Goal: Transaction & Acquisition: Purchase product/service

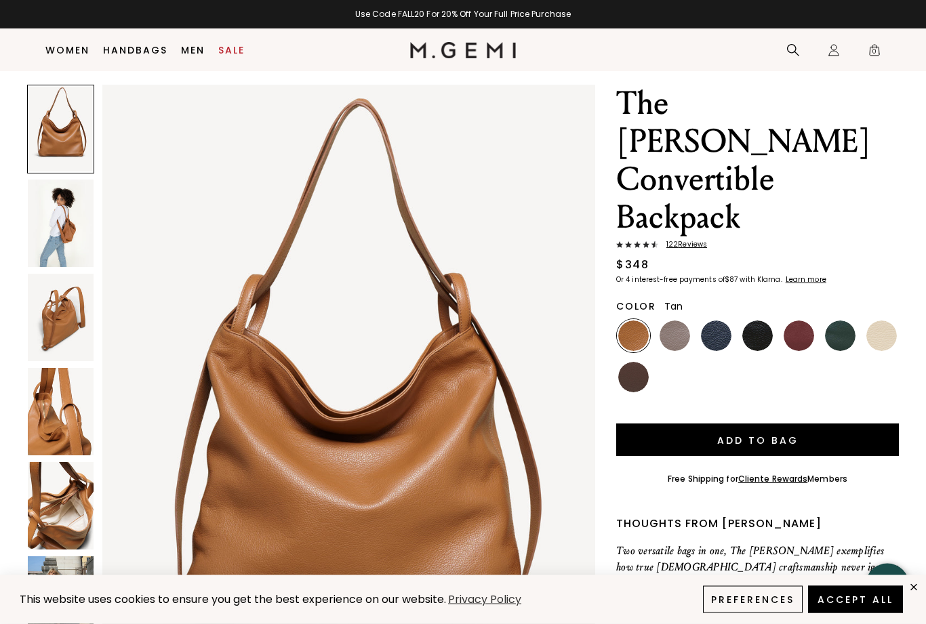
scroll to position [73, 0]
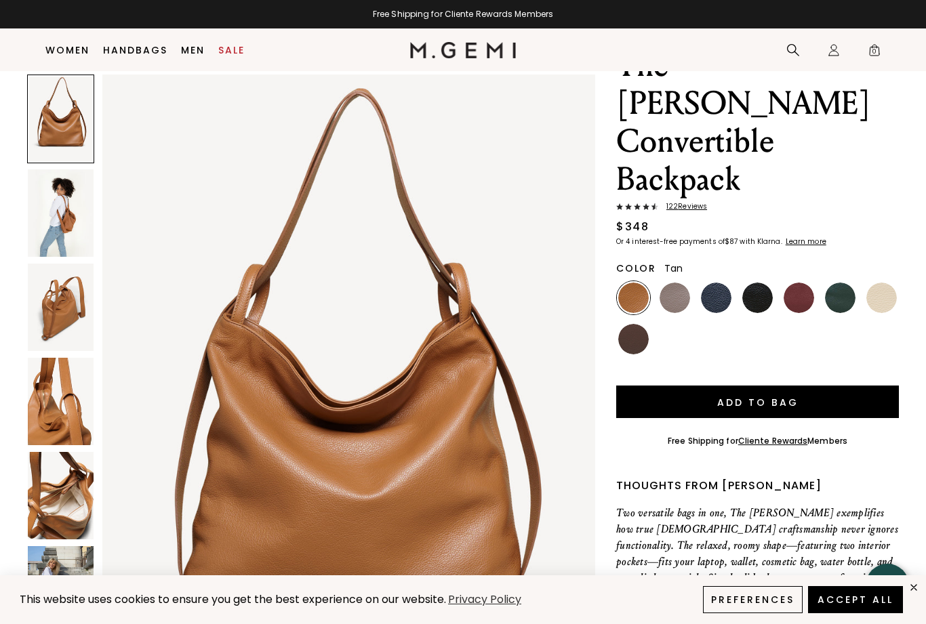
click at [55, 206] on img at bounding box center [61, 212] width 66 height 87
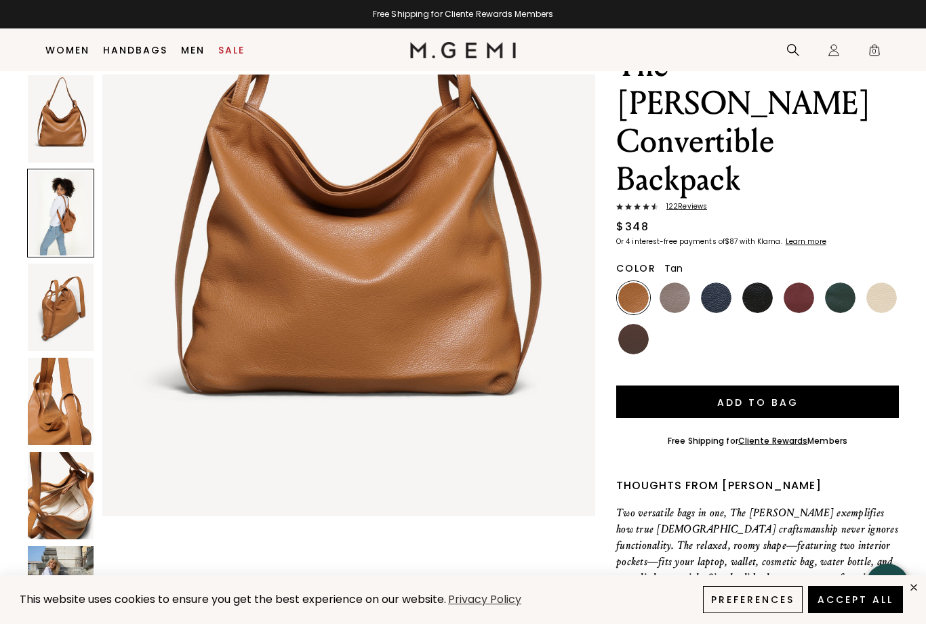
scroll to position [671, 0]
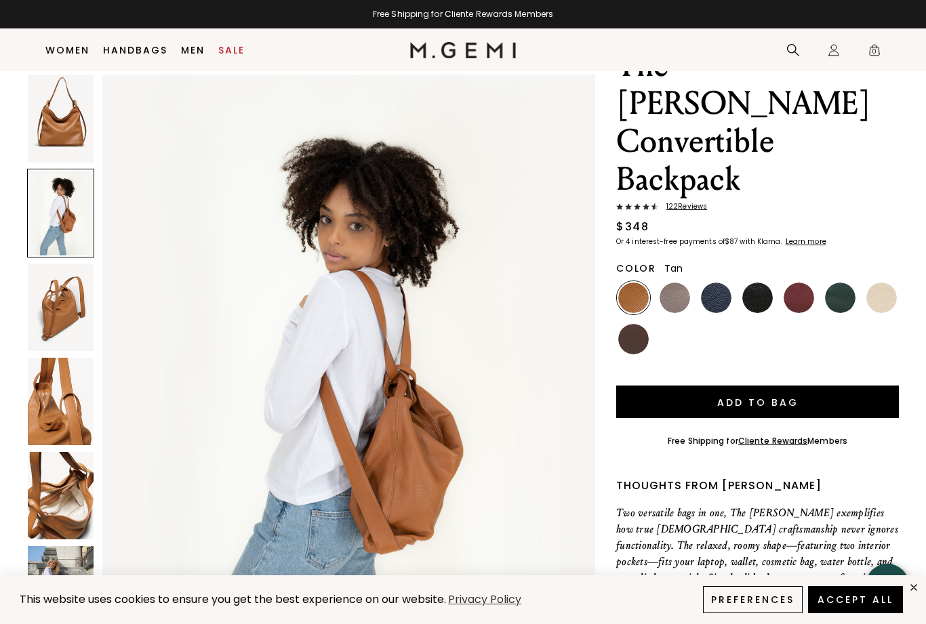
click at [50, 300] on img at bounding box center [61, 307] width 66 height 87
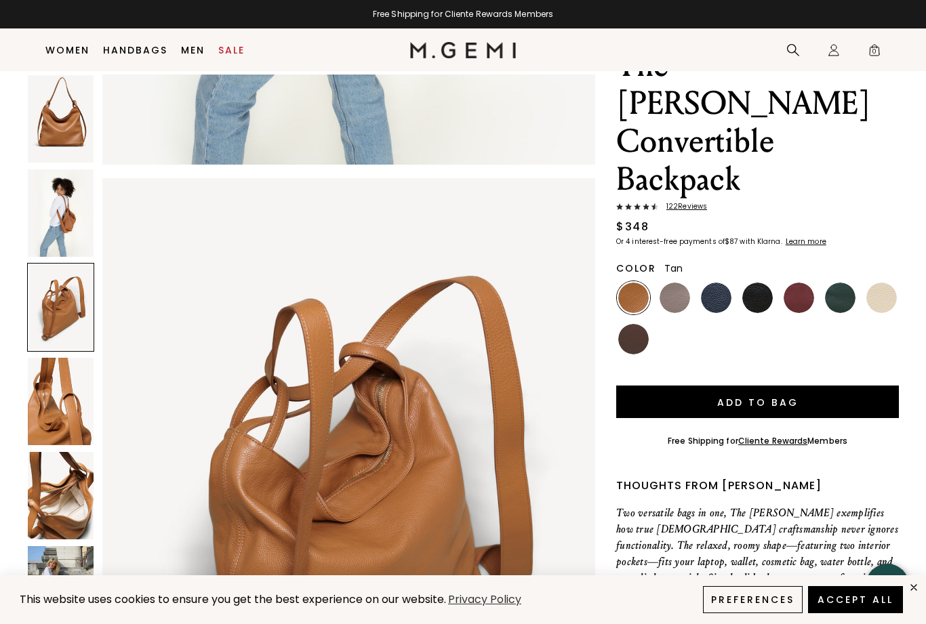
scroll to position [1341, 0]
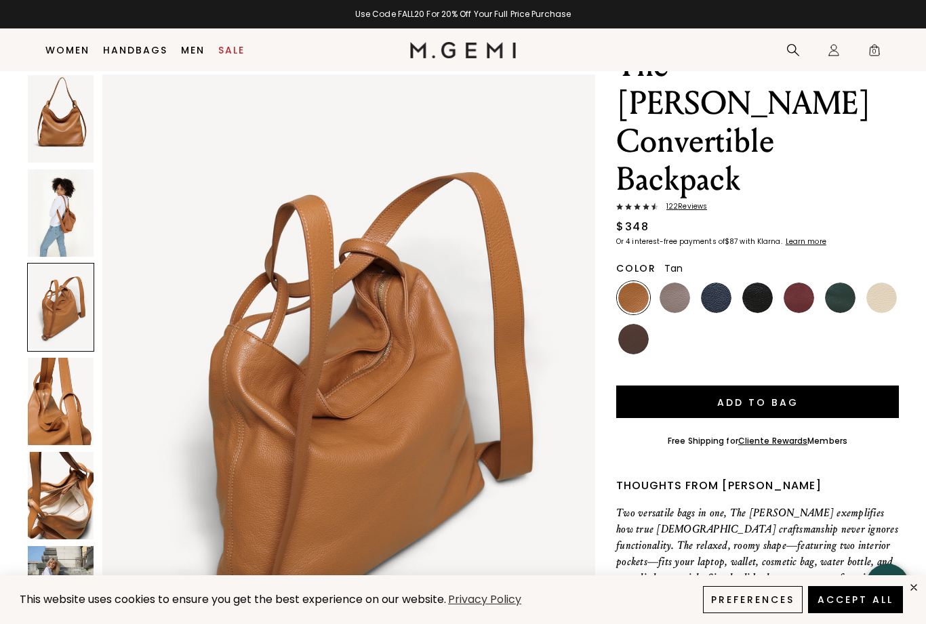
click at [54, 407] on img at bounding box center [61, 401] width 66 height 87
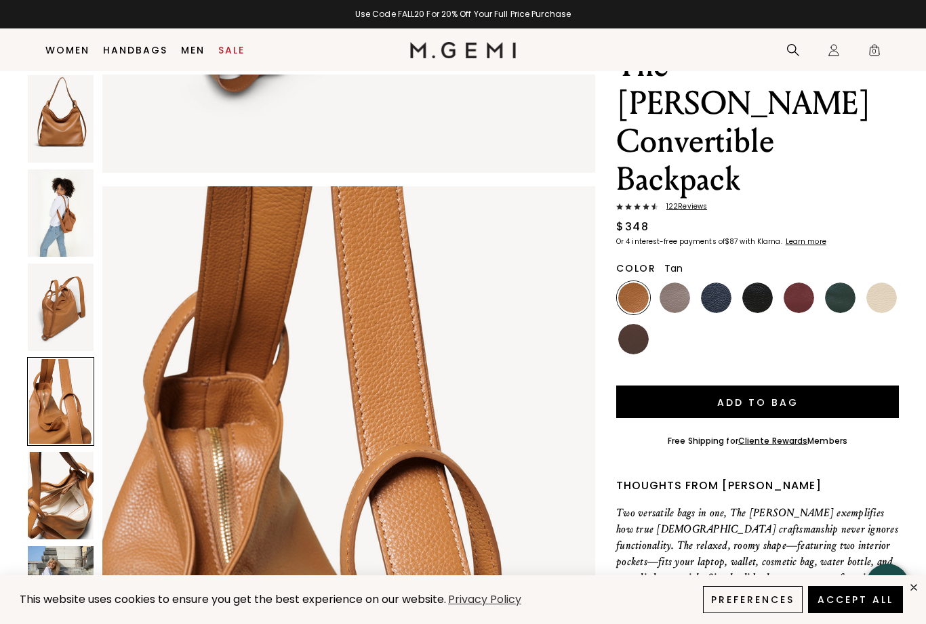
scroll to position [2012, 0]
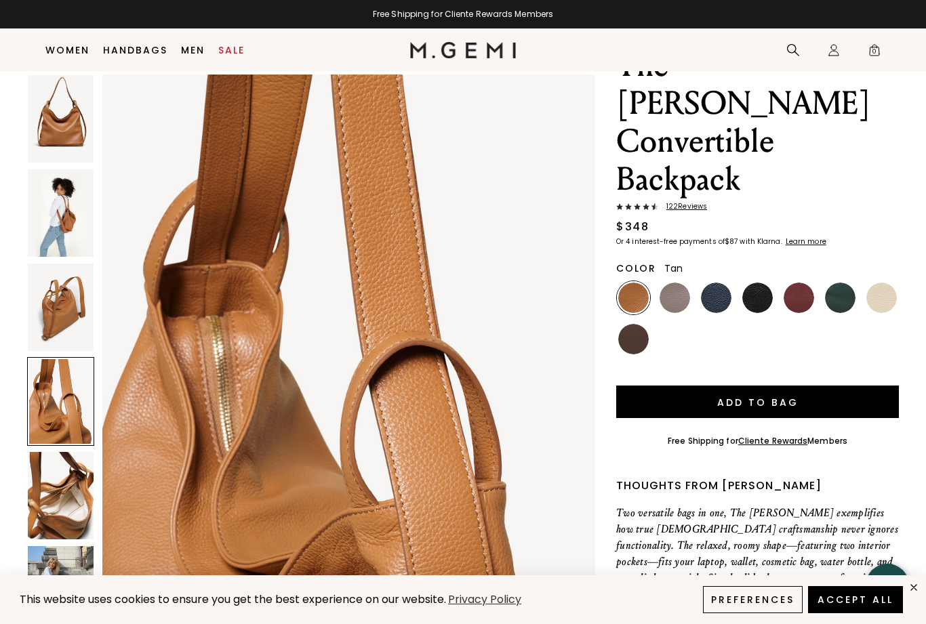
click at [54, 492] on img at bounding box center [61, 495] width 66 height 87
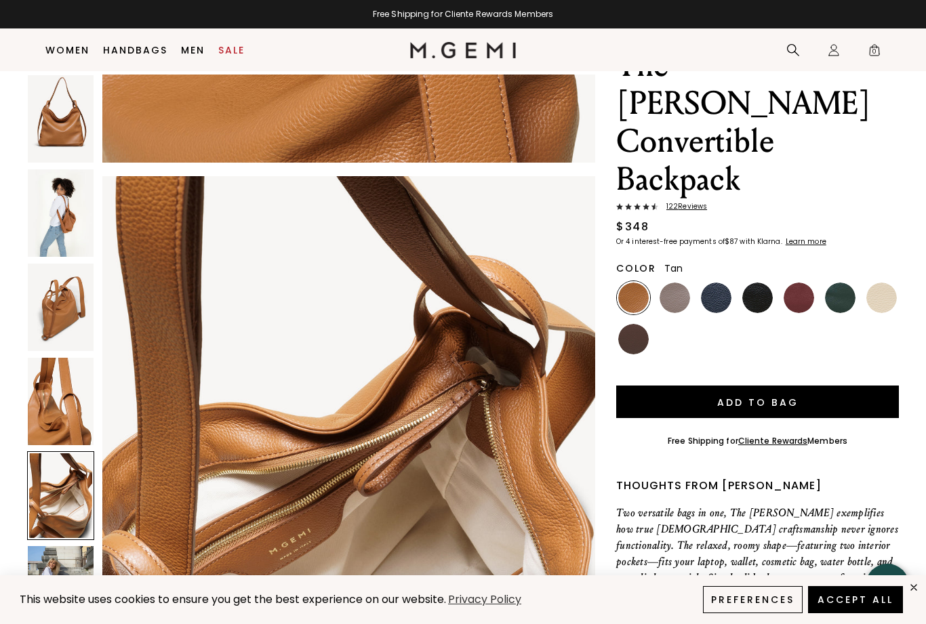
scroll to position [2683, 0]
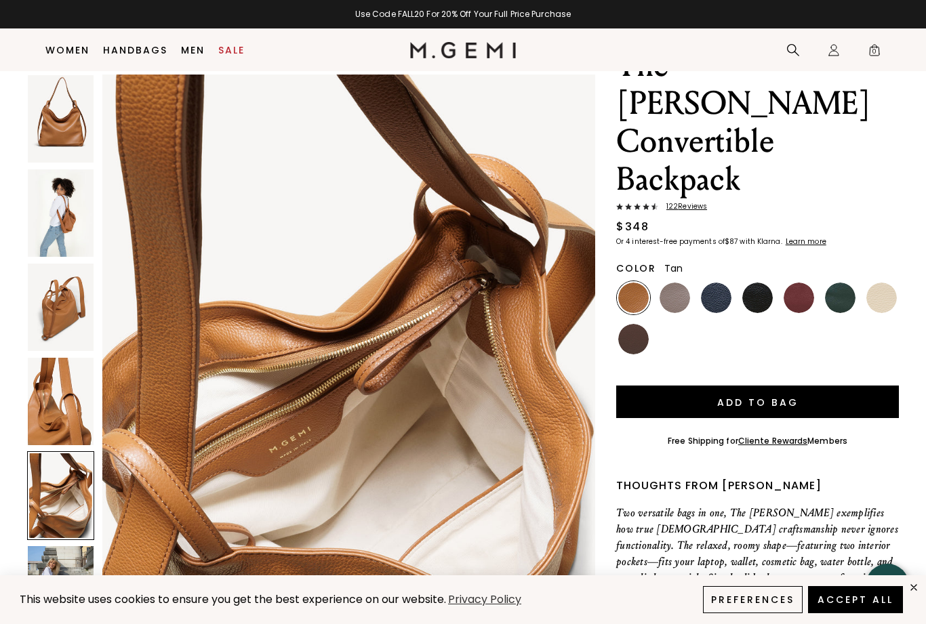
click at [59, 581] on img at bounding box center [61, 589] width 66 height 87
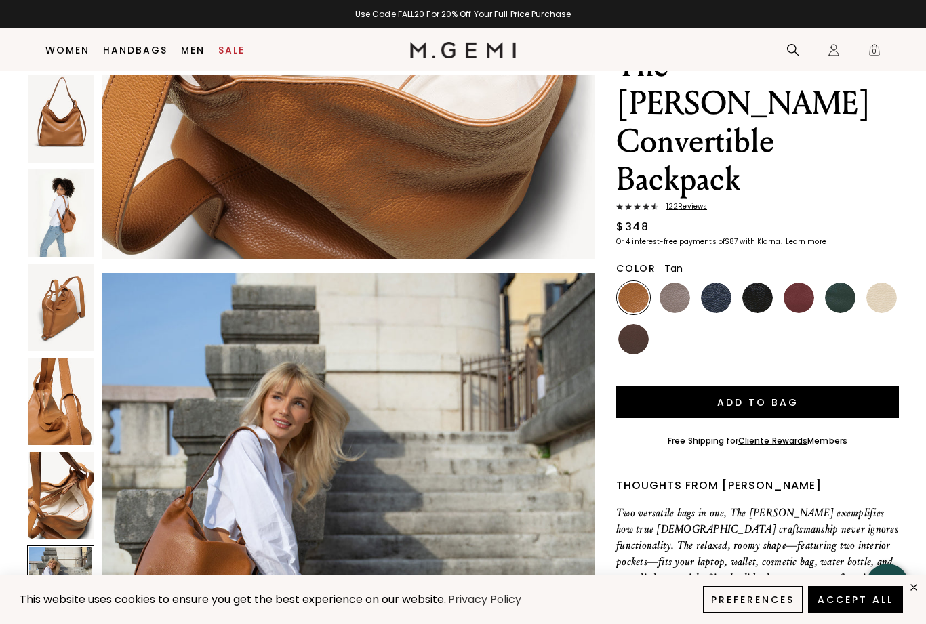
scroll to position [3353, 0]
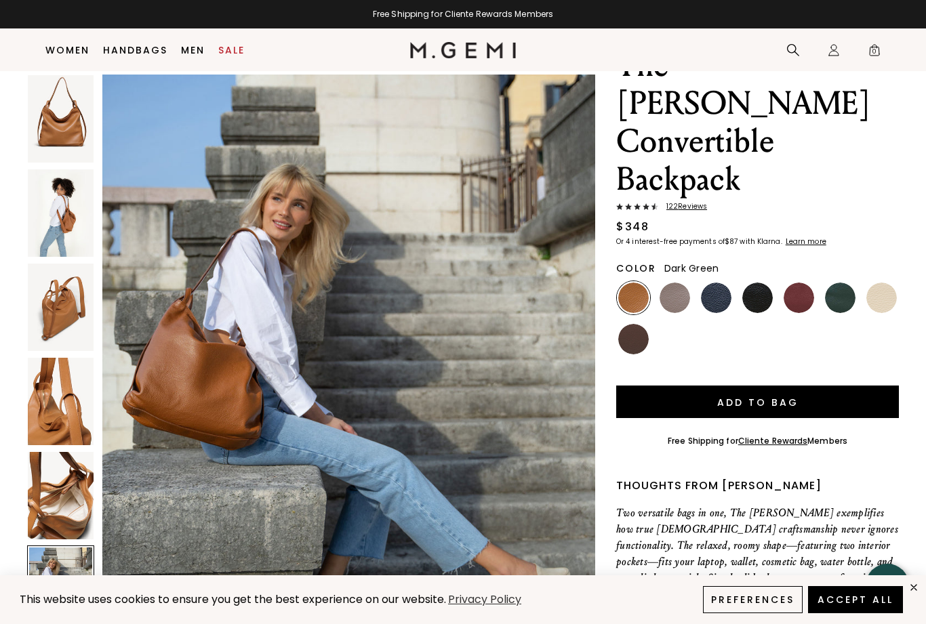
click at [834, 283] on img at bounding box center [840, 298] width 30 height 30
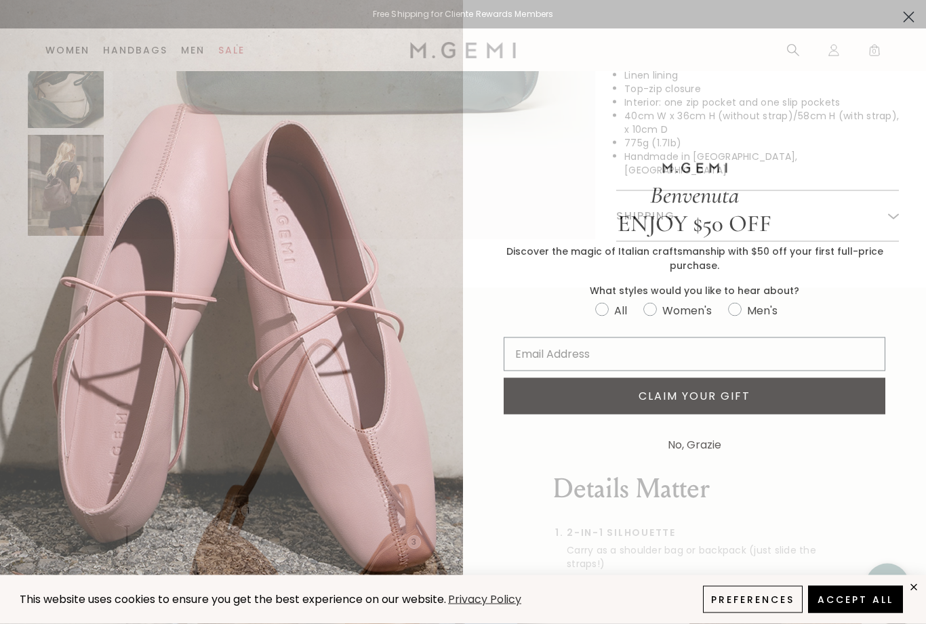
scroll to position [689, 0]
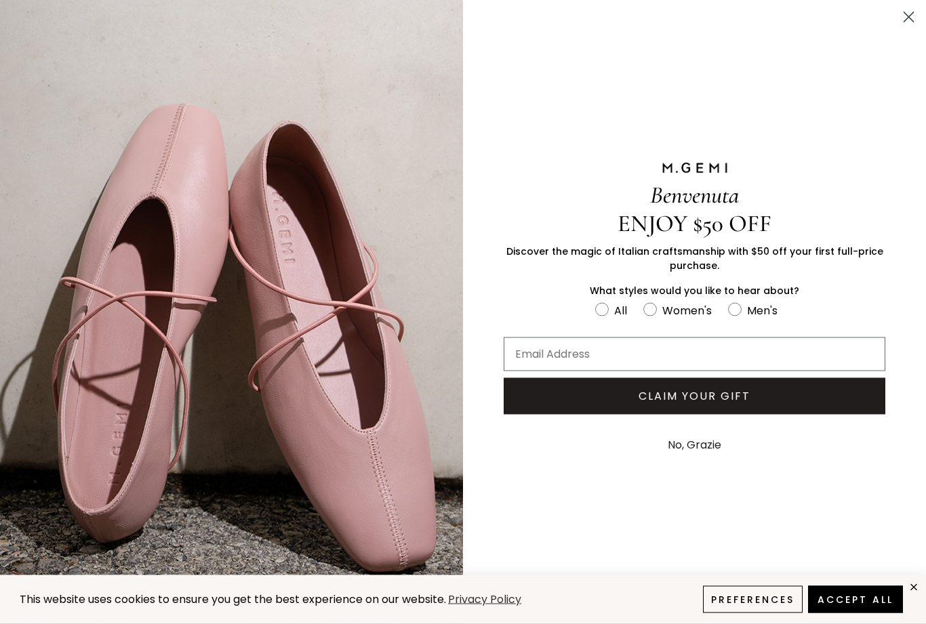
click at [701, 462] on button "No, Grazie" at bounding box center [694, 445] width 67 height 34
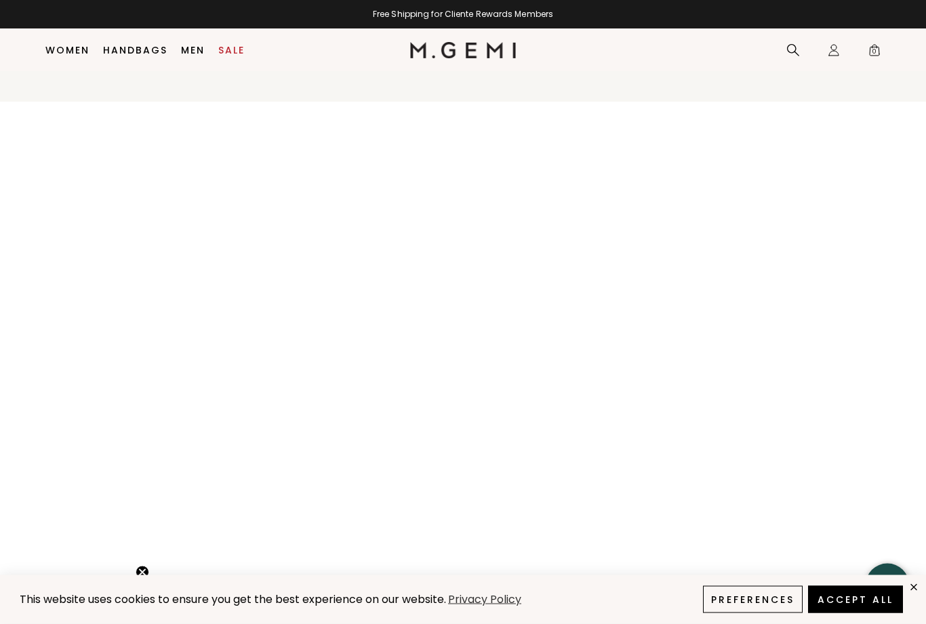
scroll to position [1439, 0]
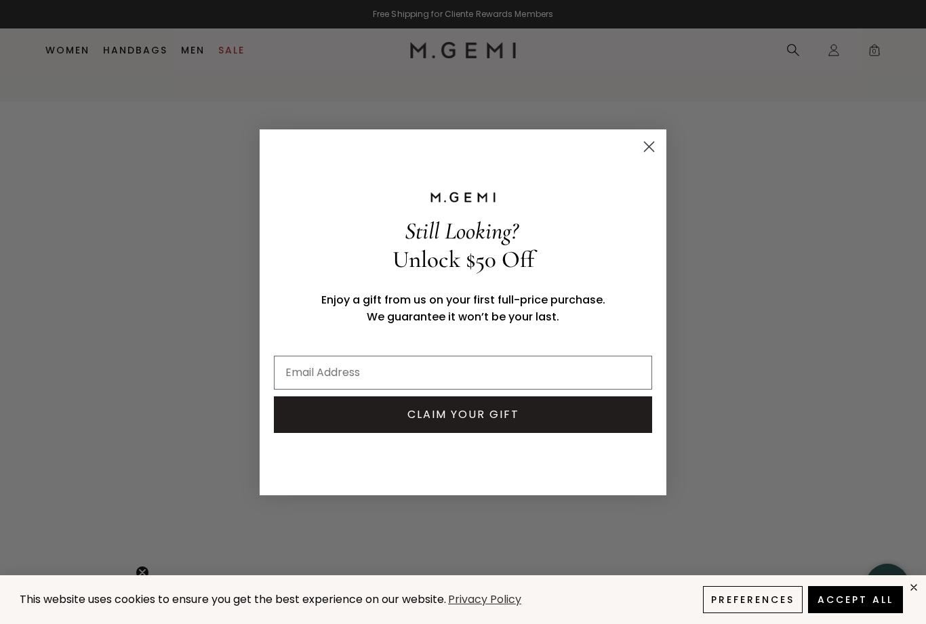
click at [649, 157] on circle "Close dialog" at bounding box center [649, 146] width 22 height 22
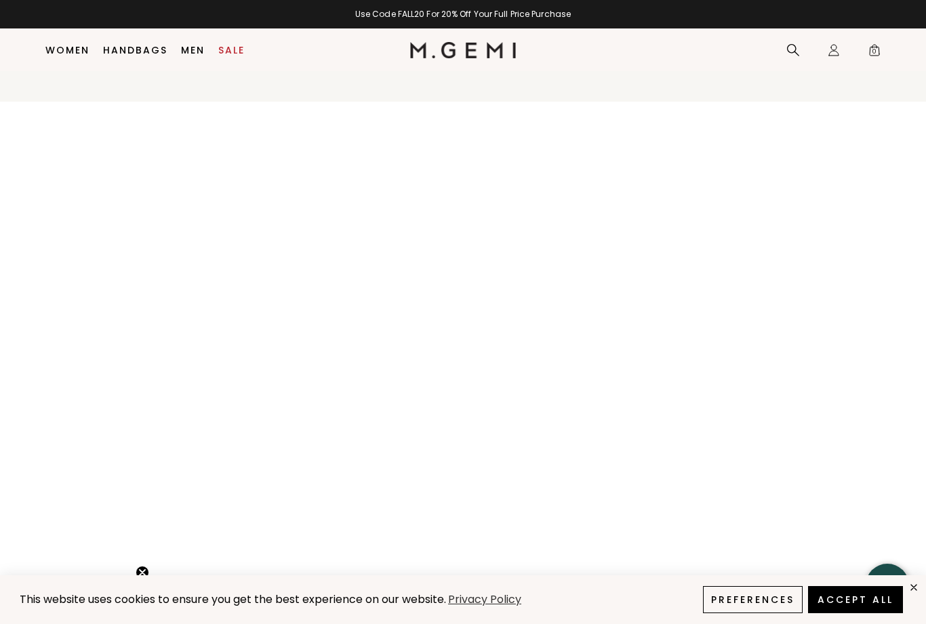
click at [756, 613] on button "Preferences" at bounding box center [753, 599] width 100 height 27
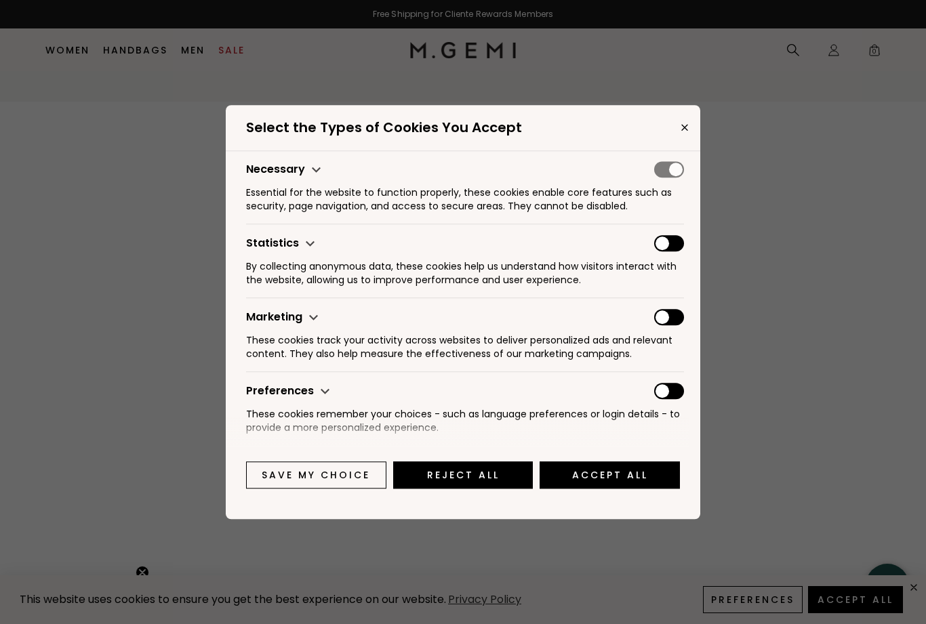
click at [324, 489] on button "Save my choice" at bounding box center [316, 475] width 140 height 27
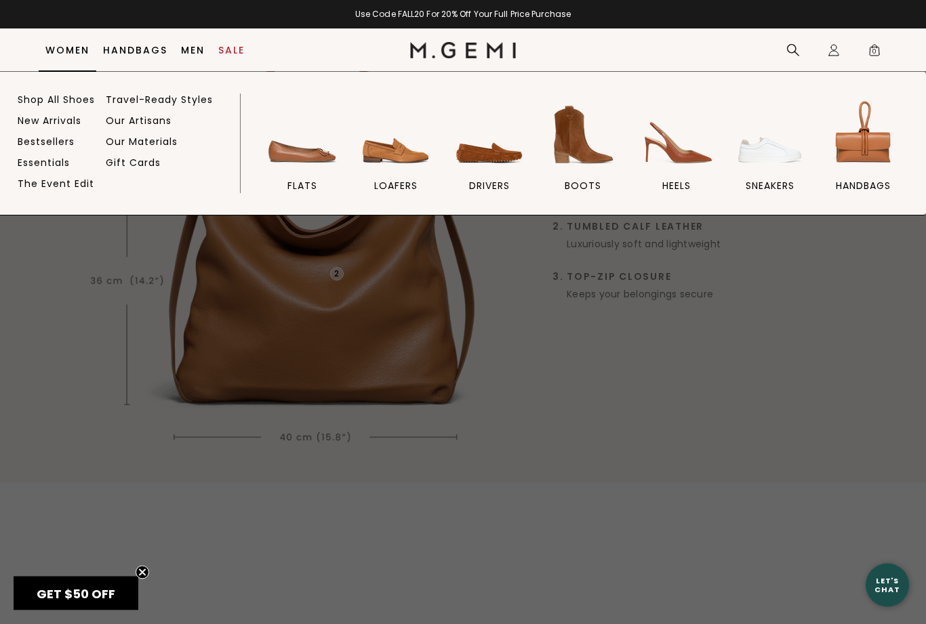
scroll to position [1043, 0]
